Goal: Transaction & Acquisition: Purchase product/service

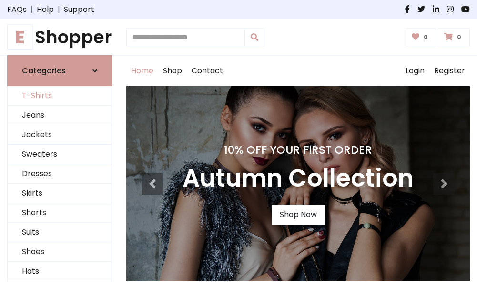
click at [60, 96] on link "T-Shirts" at bounding box center [60, 96] width 104 height 20
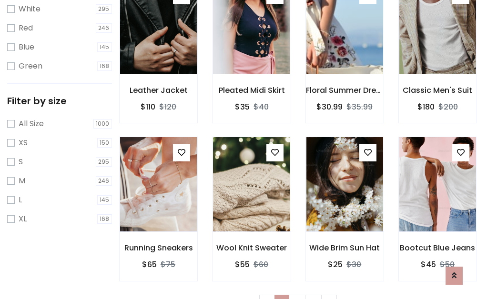
scroll to position [17, 0]
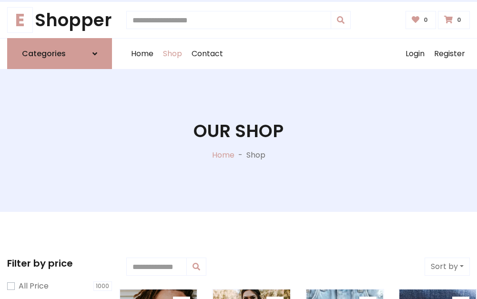
click at [238, 141] on h1 "Our Shop" at bounding box center [238, 131] width 90 height 21
click at [298, 54] on div "Home Shop Contact Log out Login Register" at bounding box center [298, 54] width 344 height 30
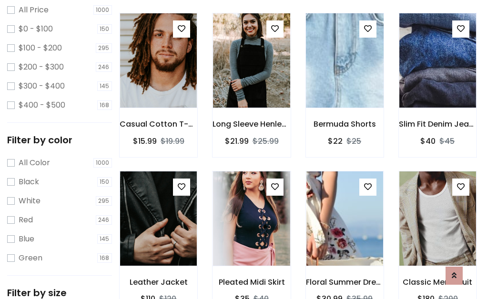
click at [344, 78] on img at bounding box center [345, 60] width 92 height 229
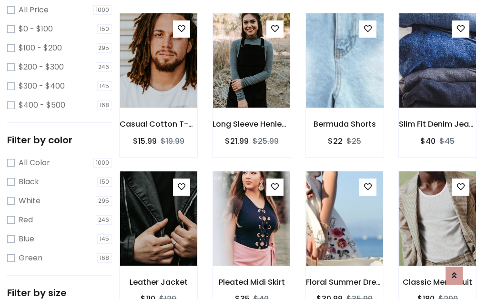
scroll to position [276, 0]
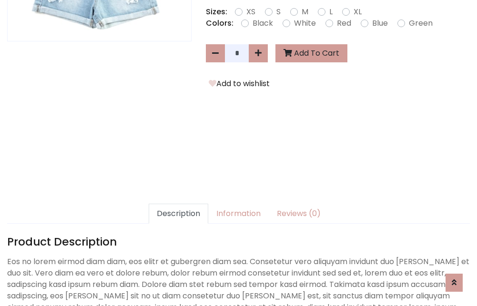
scroll to position [233, 0]
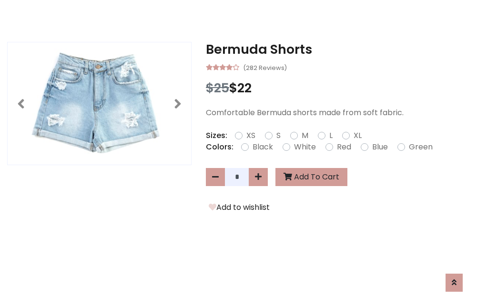
click at [338, 50] on h3 "Bermuda Shorts" at bounding box center [338, 49] width 264 height 15
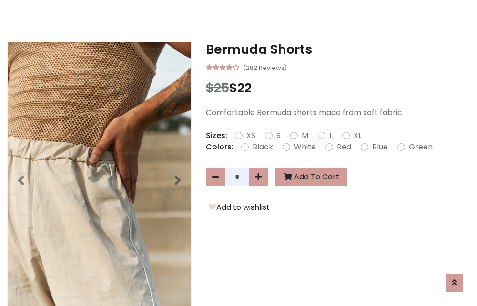
click at [338, 50] on h3 "Bermuda Shorts" at bounding box center [338, 49] width 264 height 15
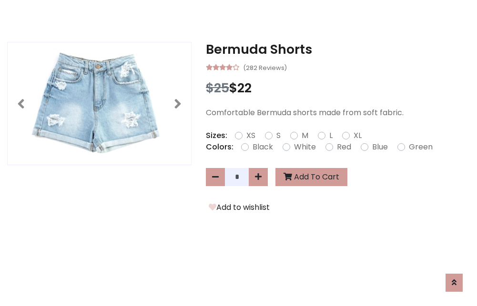
click at [338, 50] on h3 "Bermuda Shorts" at bounding box center [338, 49] width 264 height 15
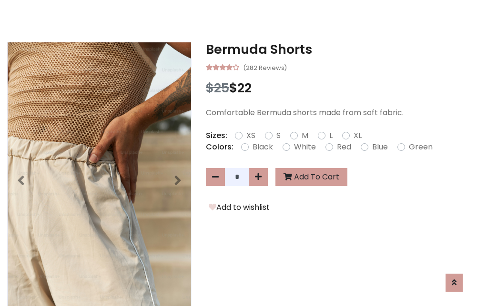
scroll to position [0, 0]
